Goal: Browse casually: Explore the website without a specific task or goal

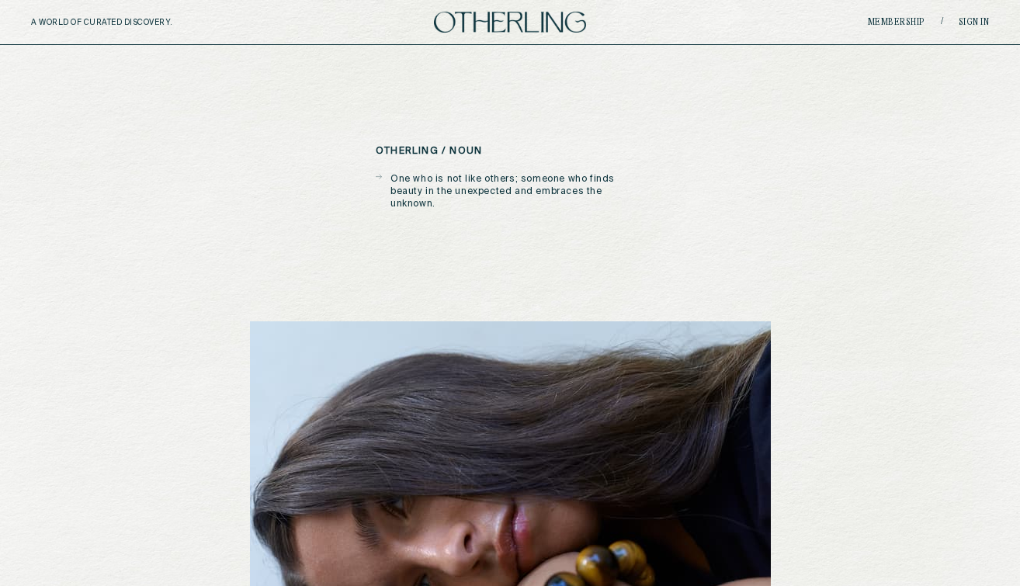
click at [553, 191] on p "One who is not like others; someone who finds beauty in the unexpected and embr…" at bounding box center [517, 191] width 254 height 37
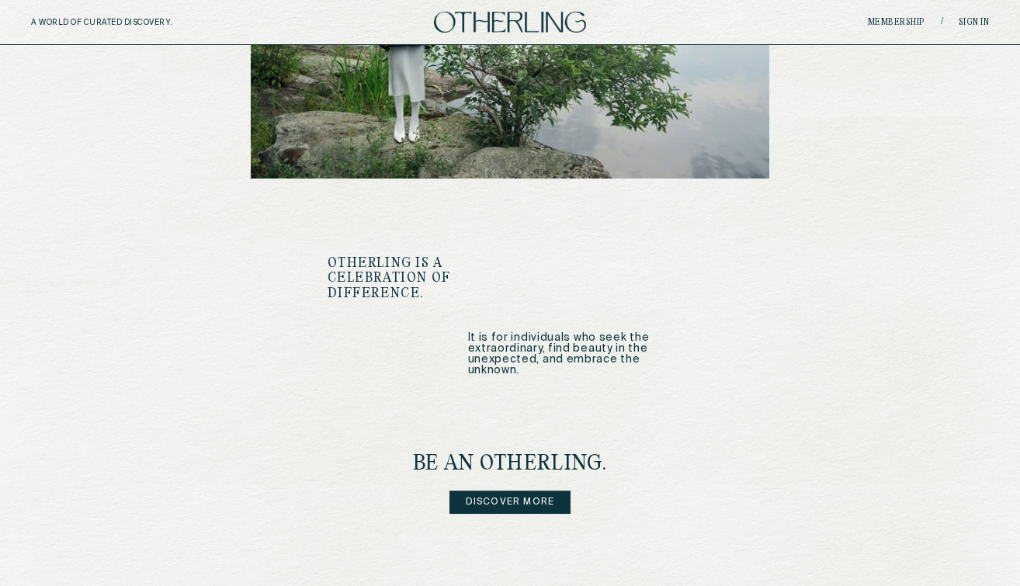
scroll to position [1922, 0]
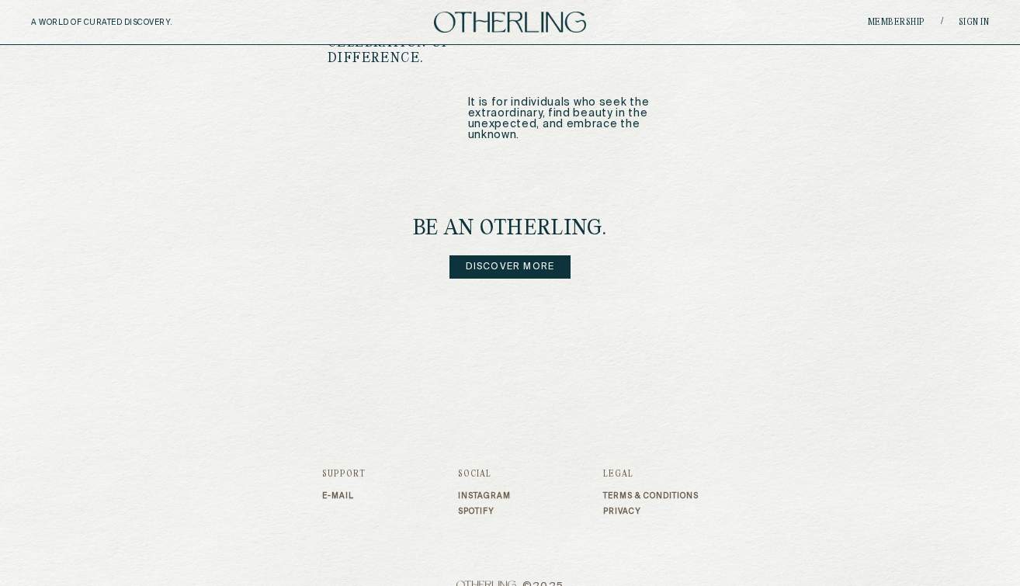
click at [501, 255] on link "Discover more" at bounding box center [510, 266] width 122 height 23
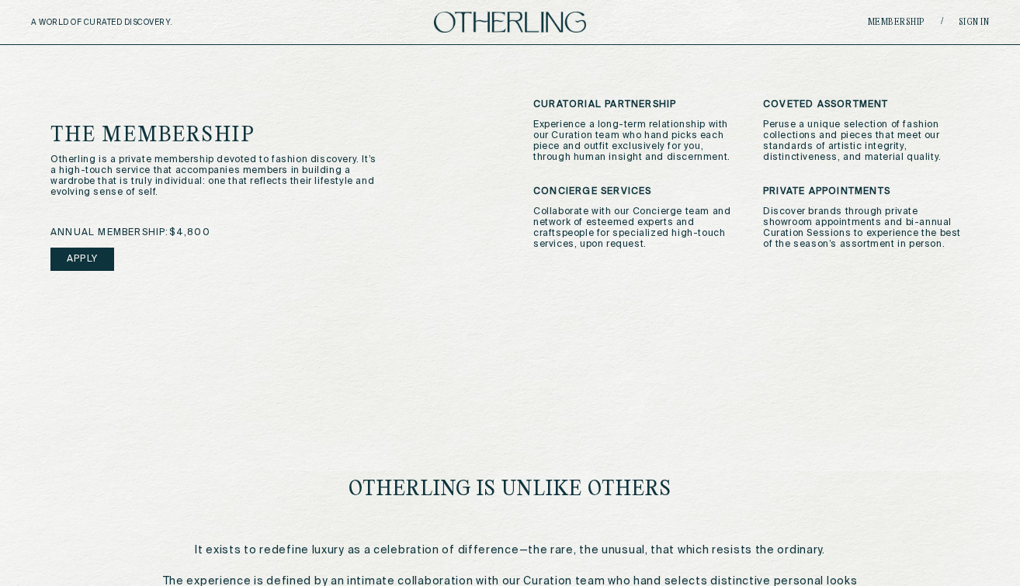
scroll to position [723, 0]
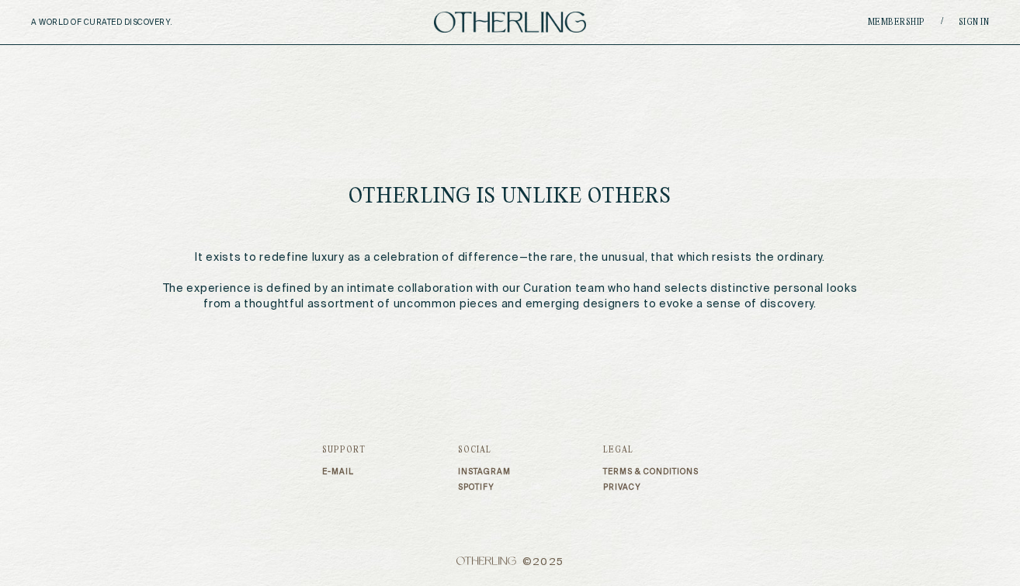
click at [473, 467] on link "Instagram" at bounding box center [484, 471] width 53 height 9
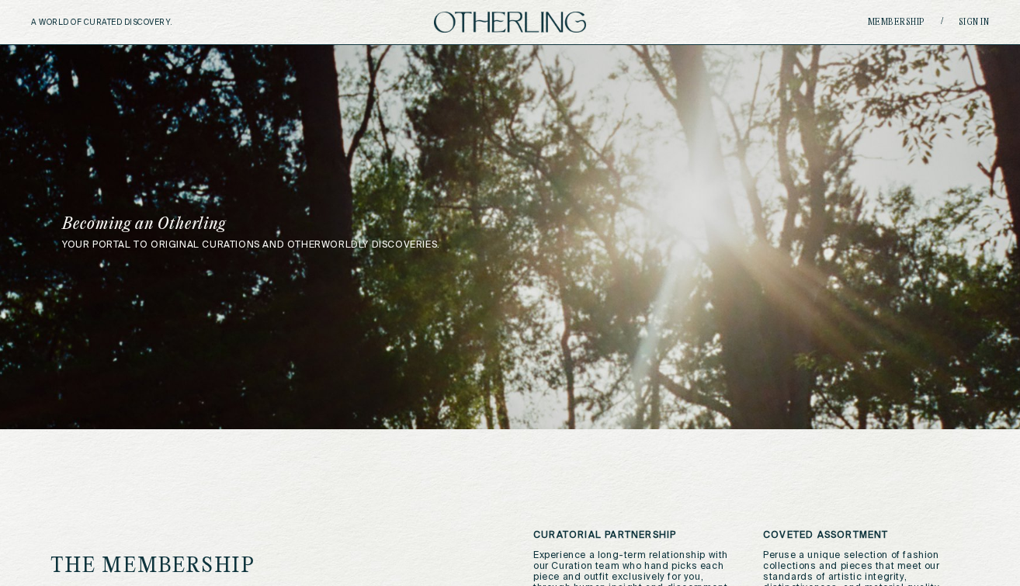
click at [442, 19] on img at bounding box center [510, 22] width 152 height 21
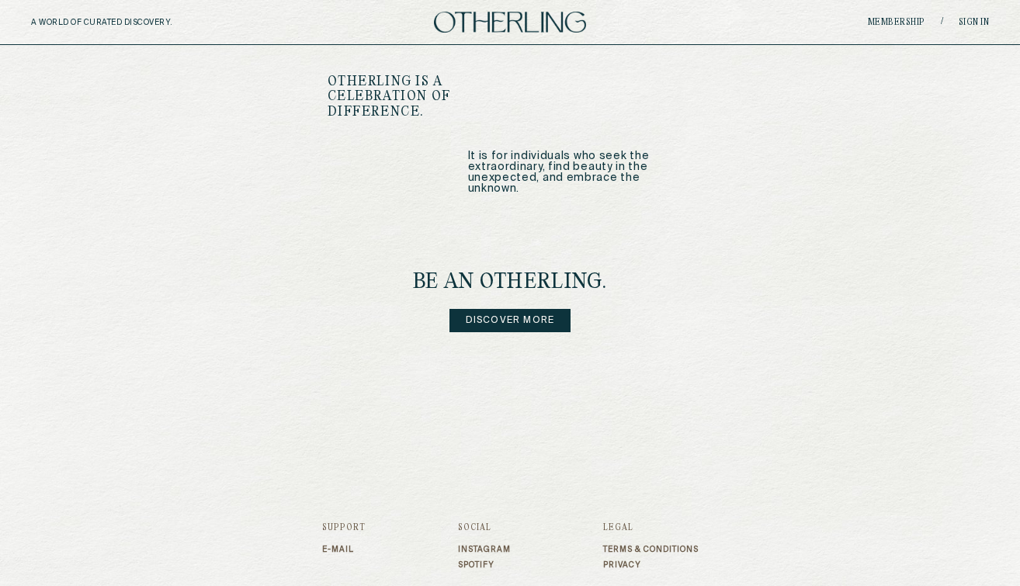
scroll to position [1922, 0]
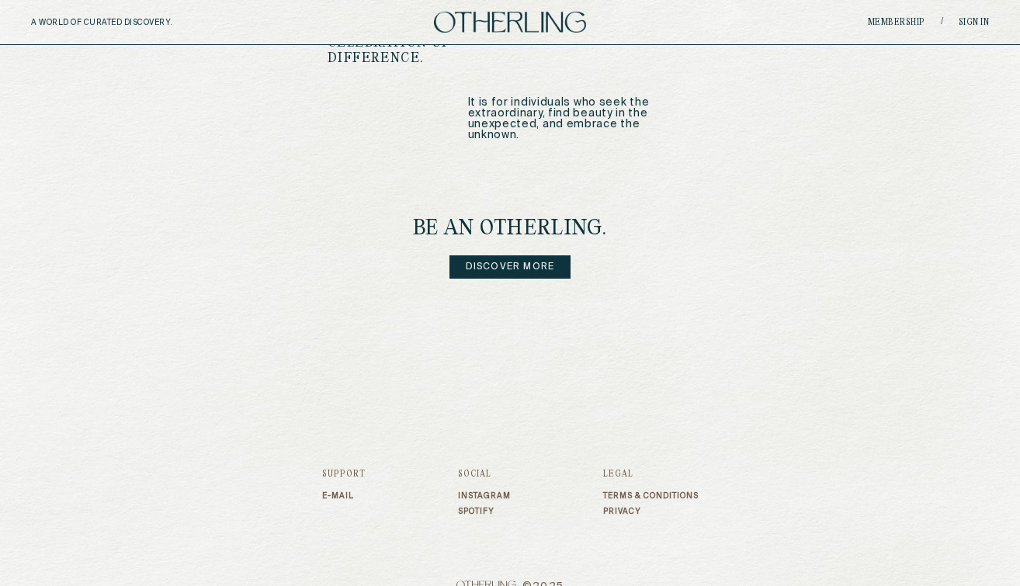
click at [531, 255] on link "Discover more" at bounding box center [510, 266] width 122 height 23
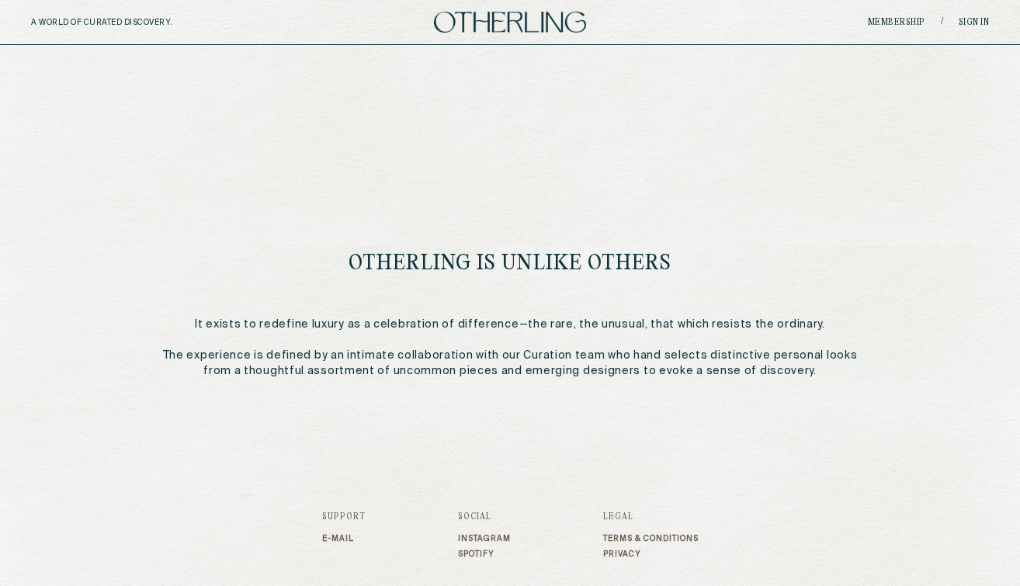
scroll to position [723, 0]
